Goal: Information Seeking & Learning: Learn about a topic

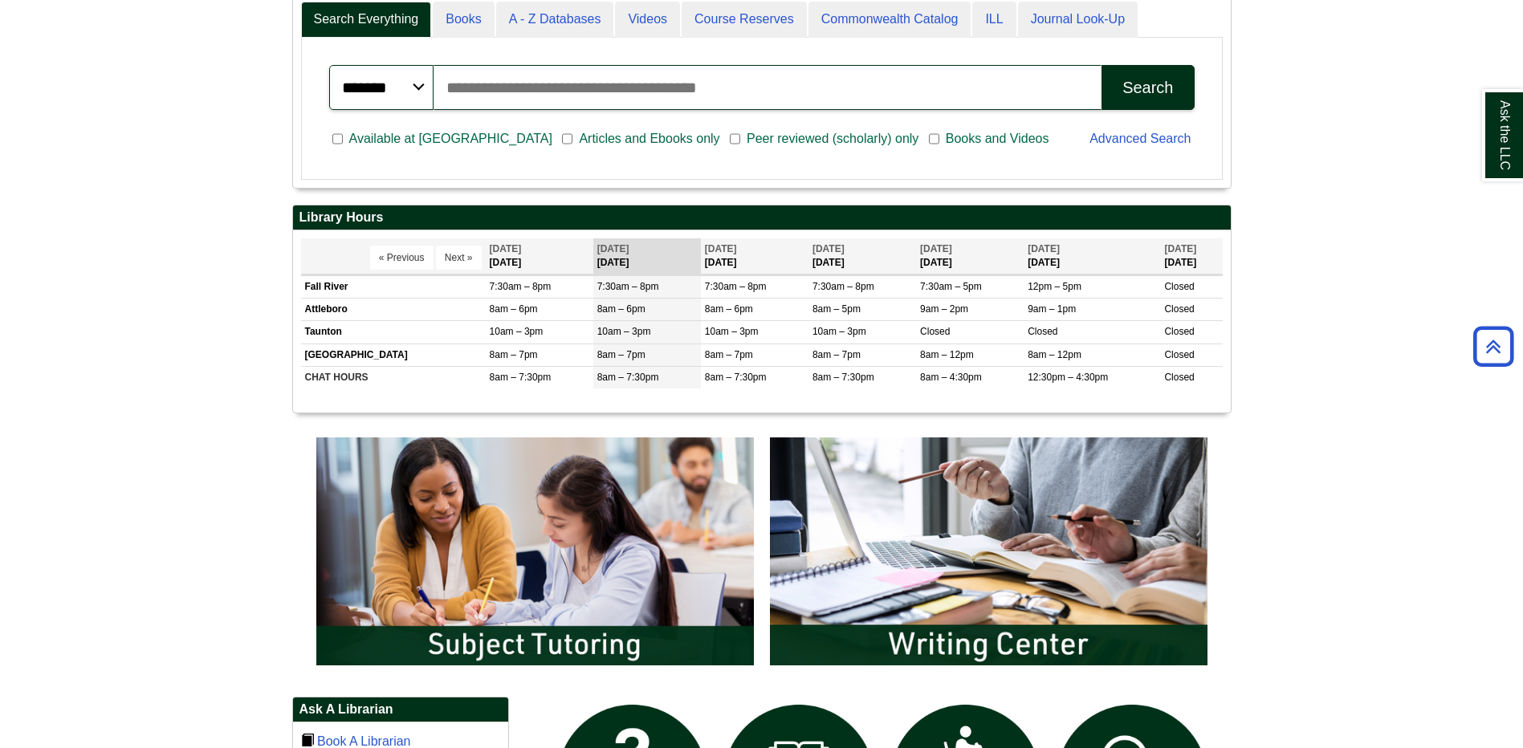
scroll to position [642, 0]
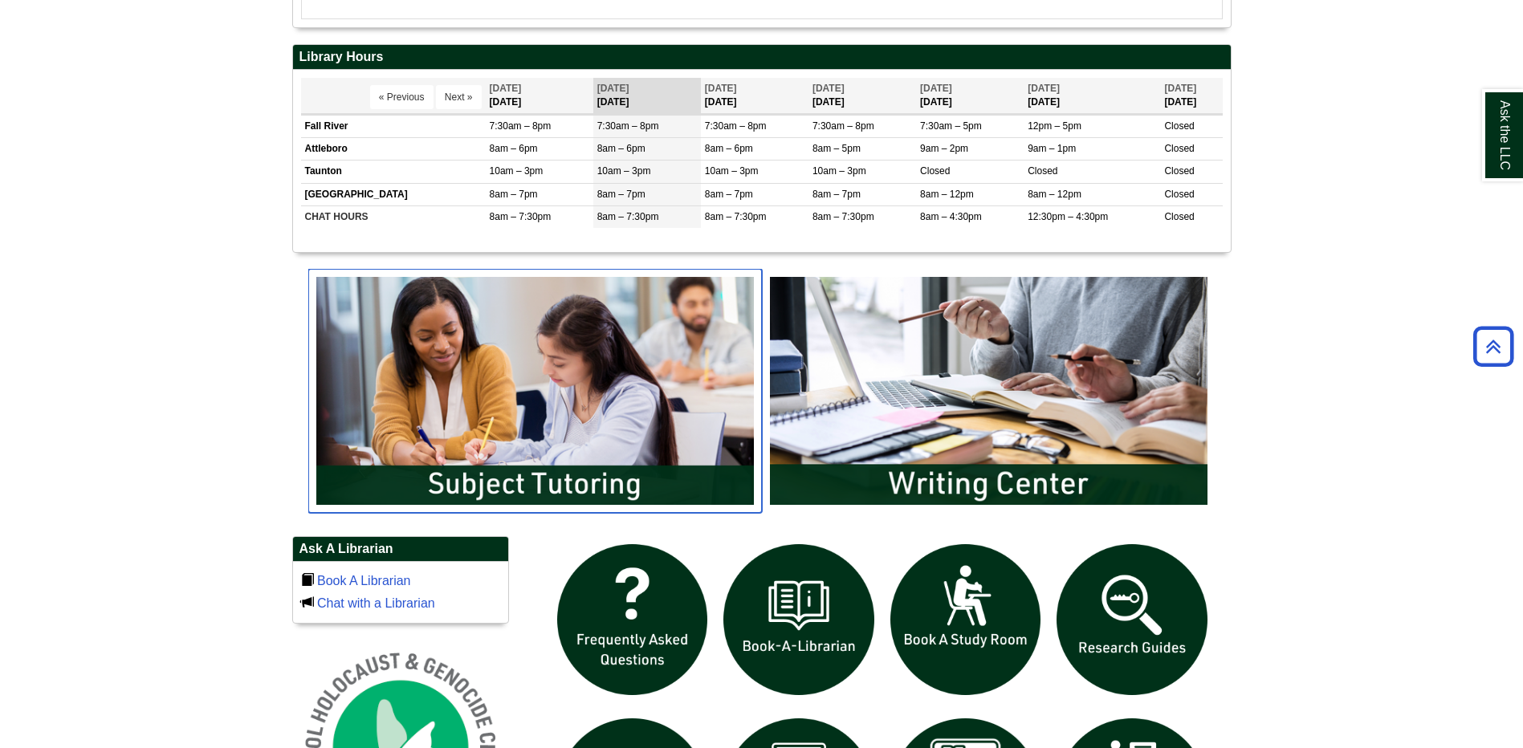
click at [486, 381] on img "slideshow" at bounding box center [535, 391] width 454 height 244
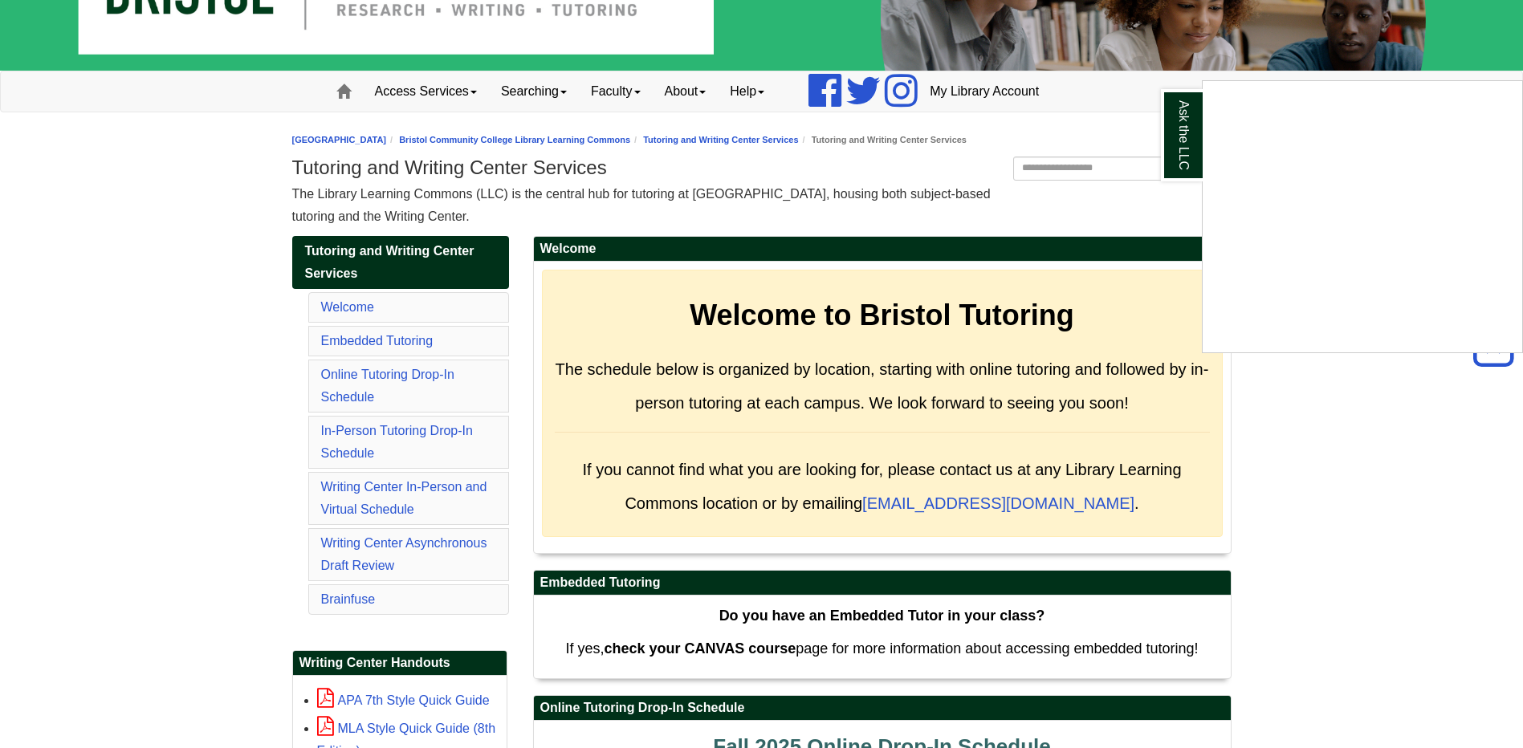
scroll to position [80, 0]
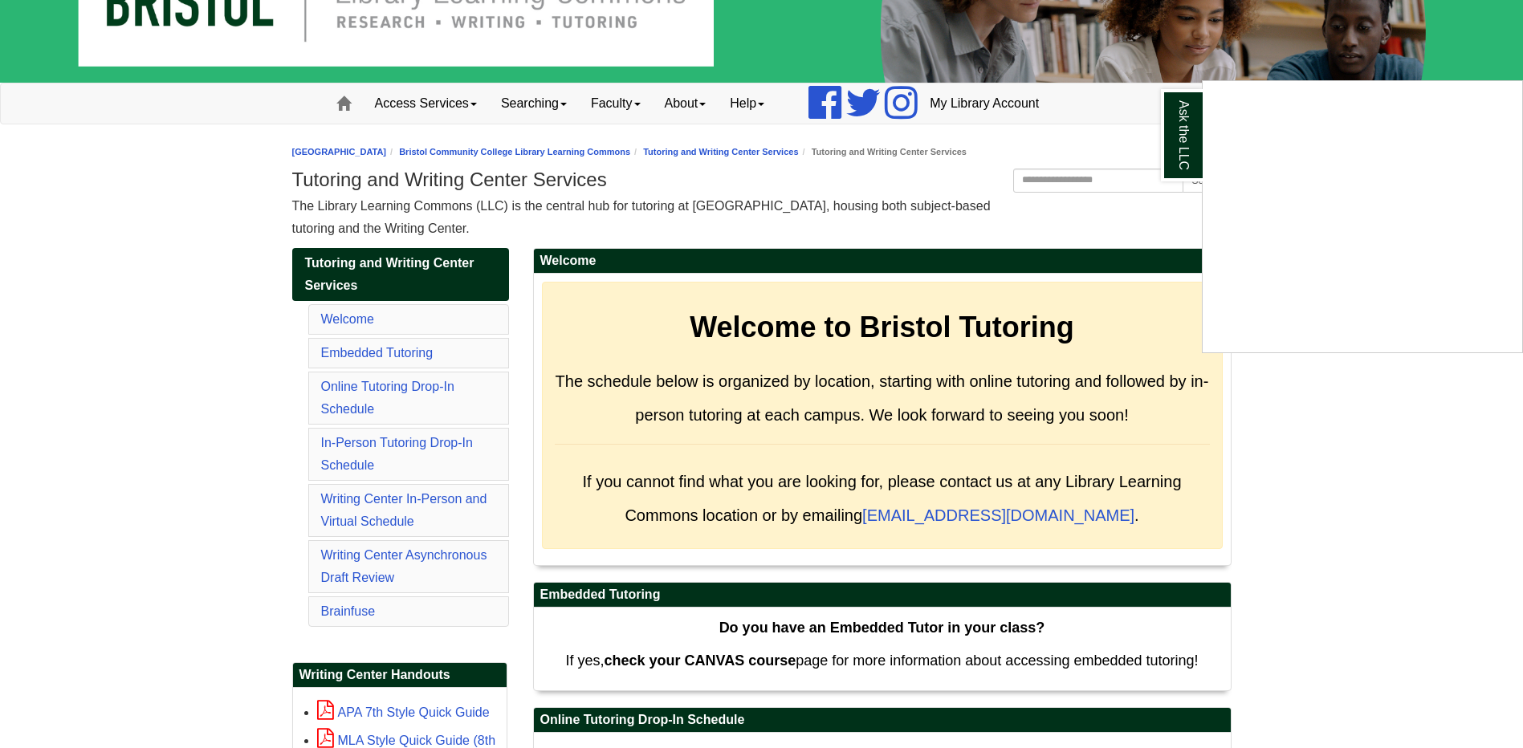
click at [415, 355] on div "Ask the LLC" at bounding box center [761, 374] width 1523 height 748
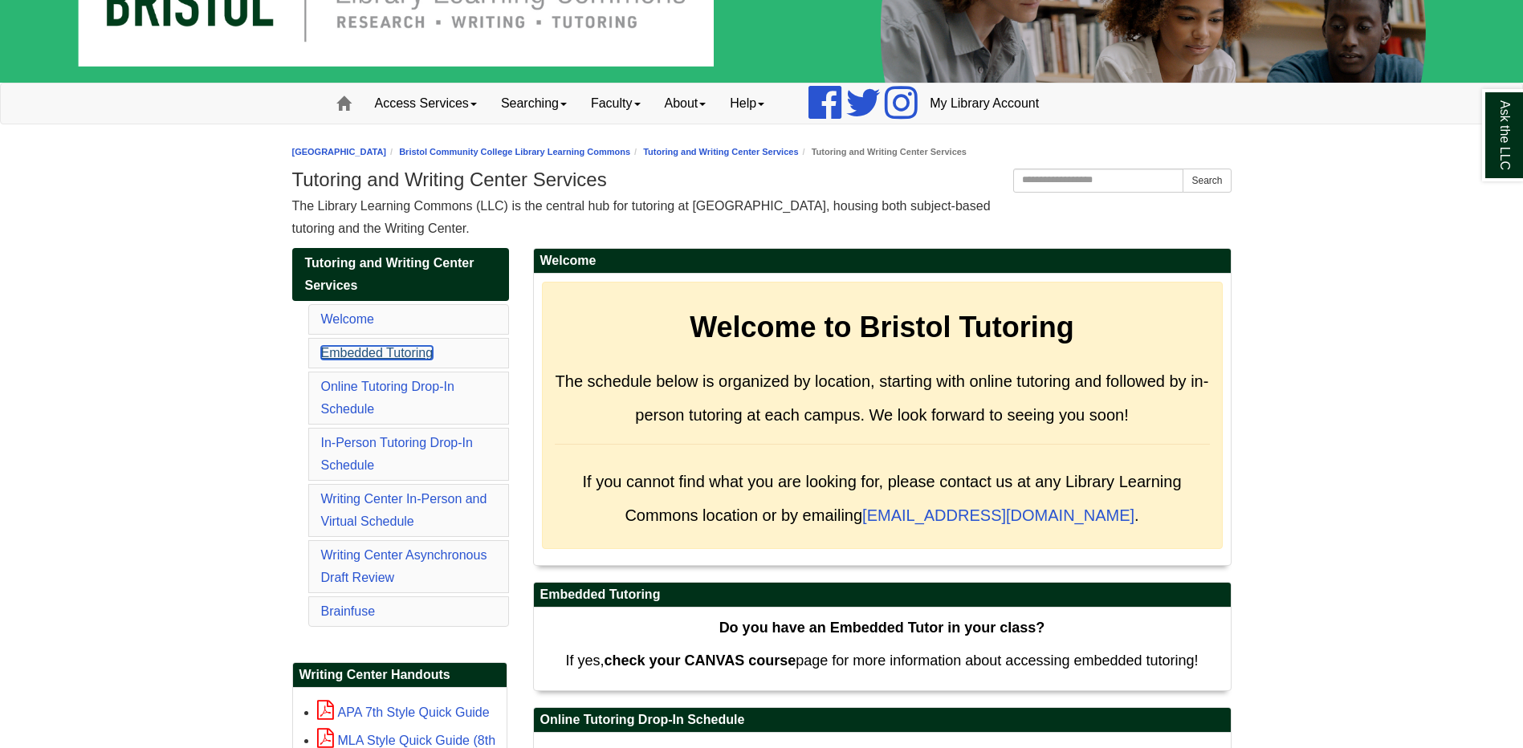
click at [408, 356] on link "Embedded Tutoring" at bounding box center [377, 353] width 112 height 14
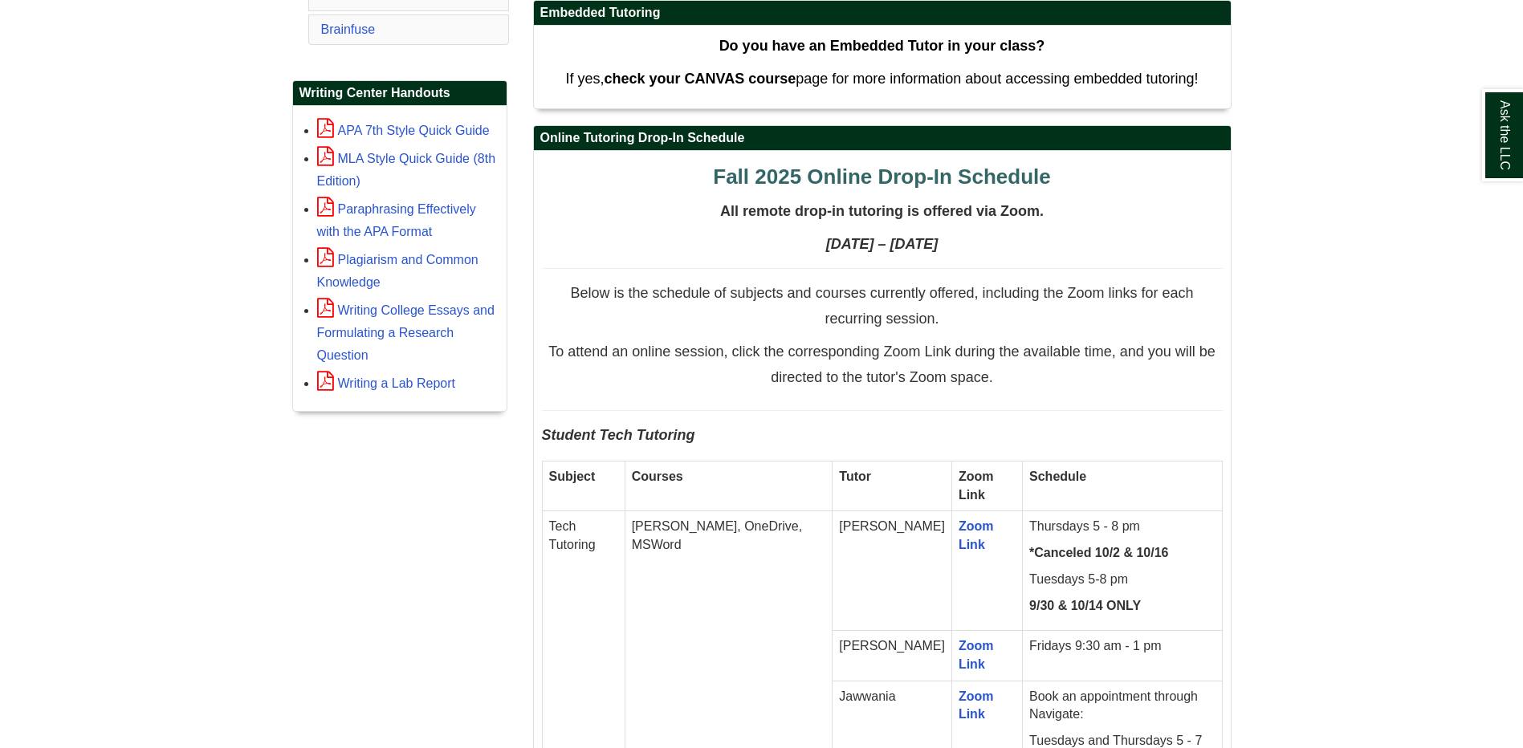
click at [408, 356] on div "Writing College Essays and Formulating a Research Question" at bounding box center [407, 332] width 181 height 69
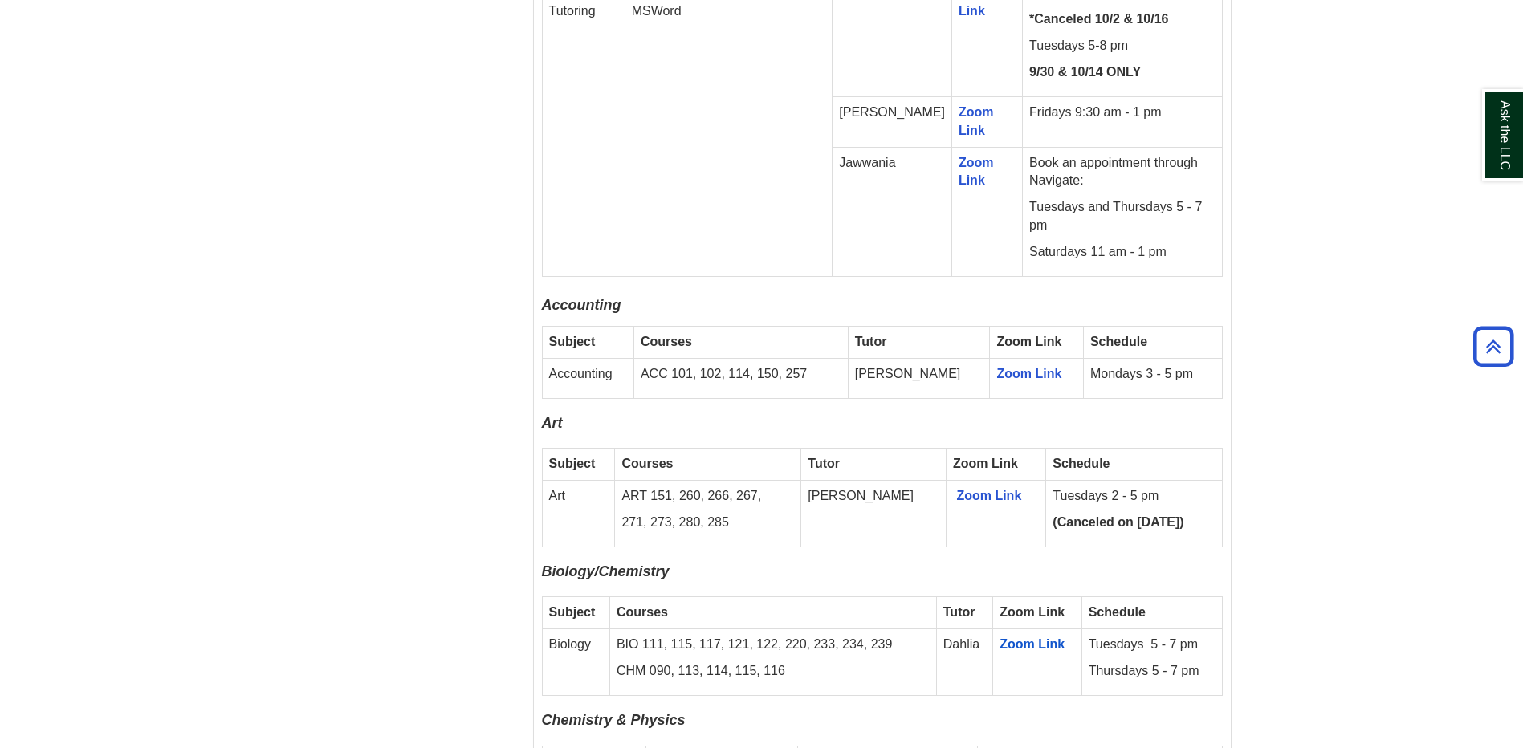
scroll to position [1225, 0]
